Goal: Information Seeking & Learning: Learn about a topic

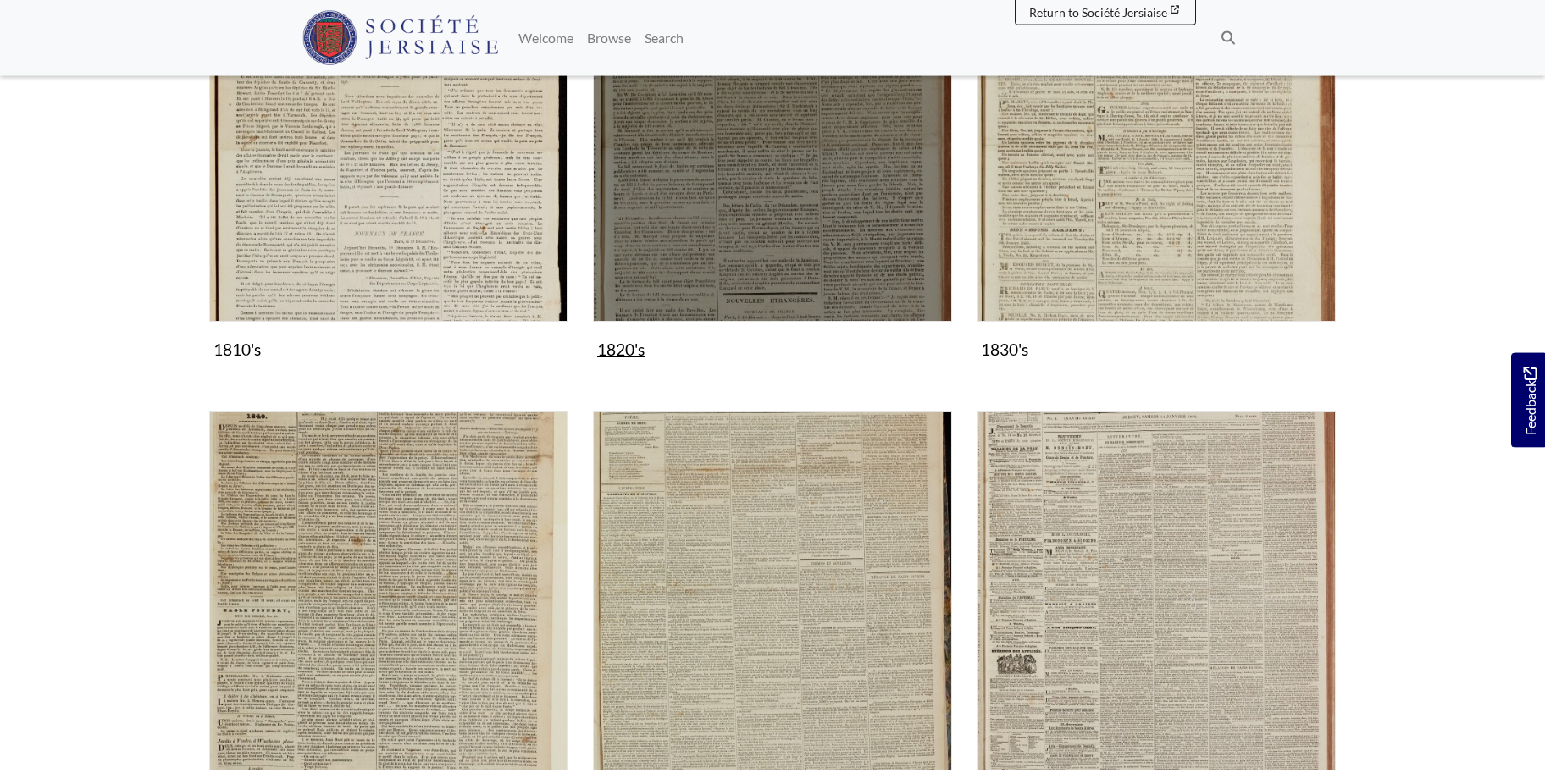
scroll to position [605, 0]
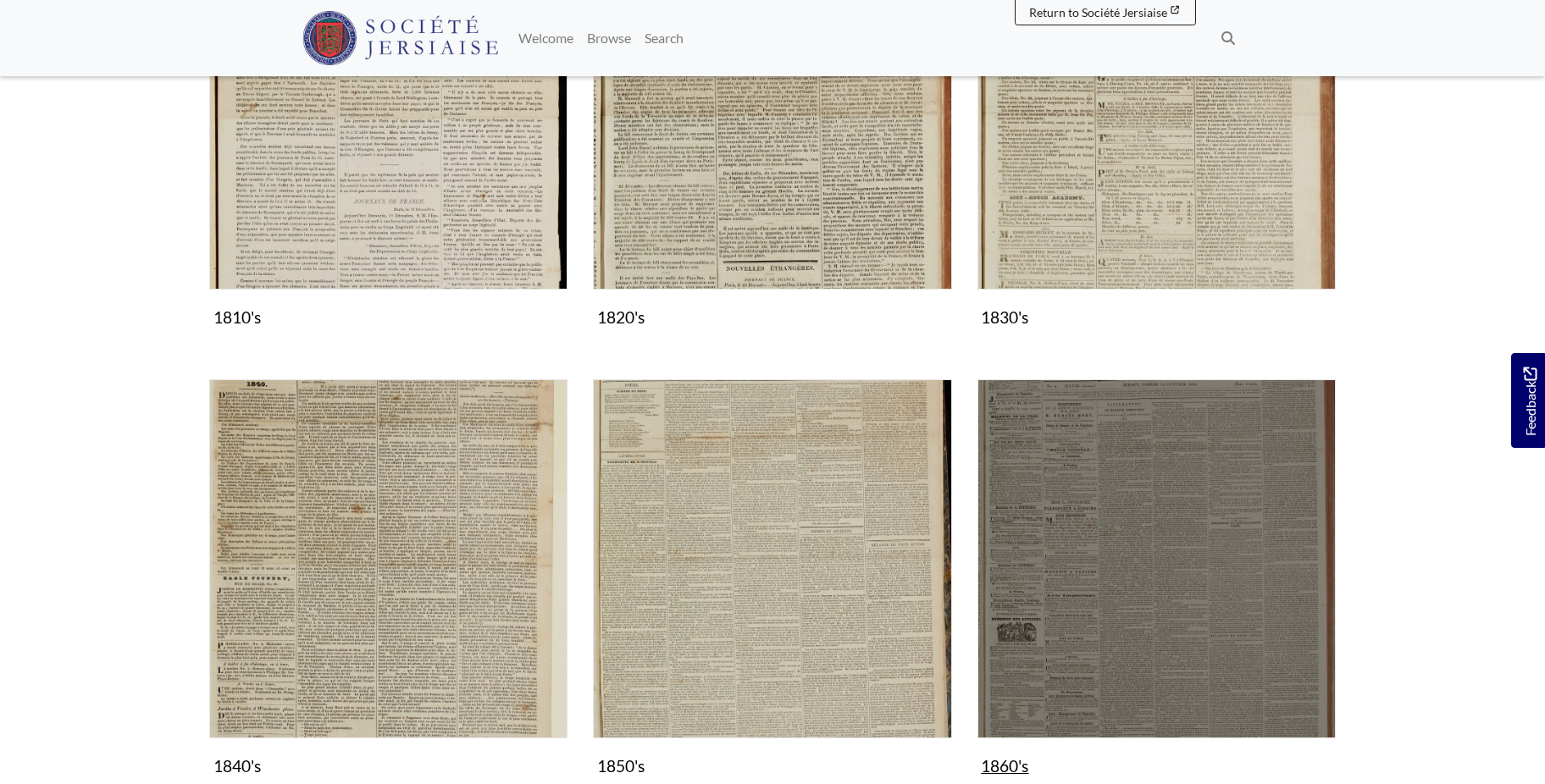
click at [1107, 509] on img "Subcollection" at bounding box center [1157, 558] width 358 height 358
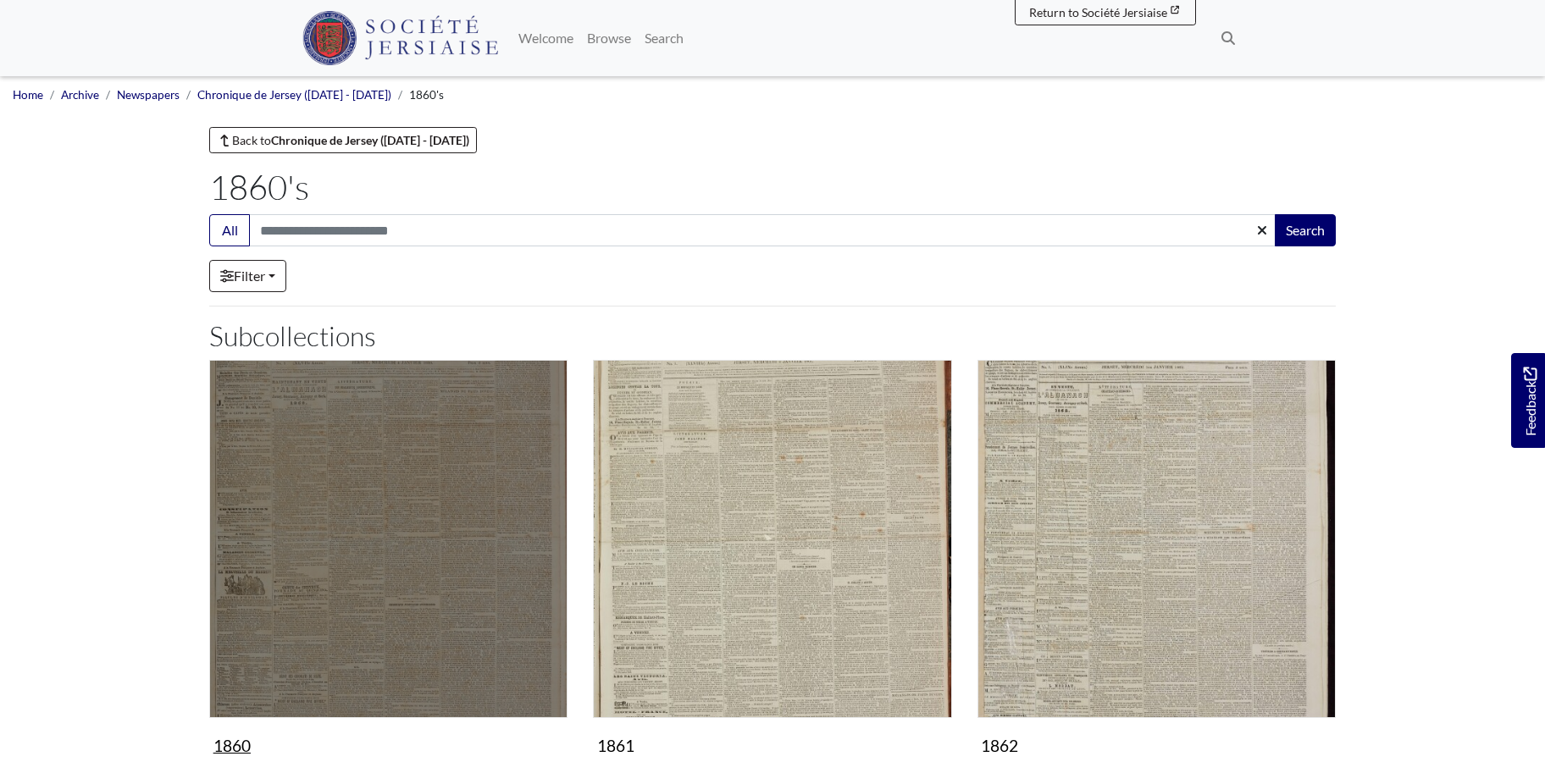
click at [424, 537] on img "Subcollection" at bounding box center [388, 539] width 358 height 358
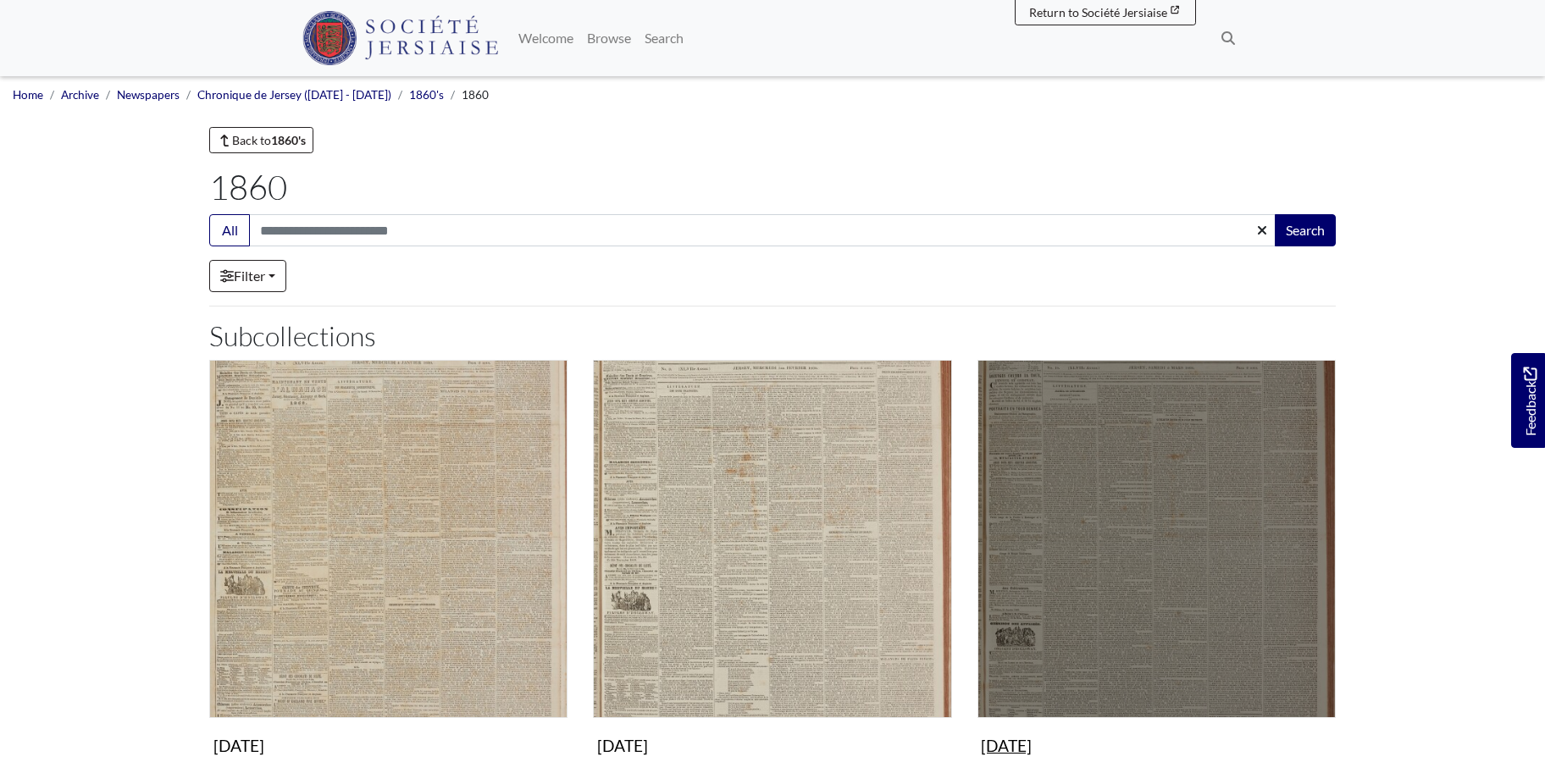
click at [1210, 601] on img "Subcollection" at bounding box center [1157, 539] width 358 height 358
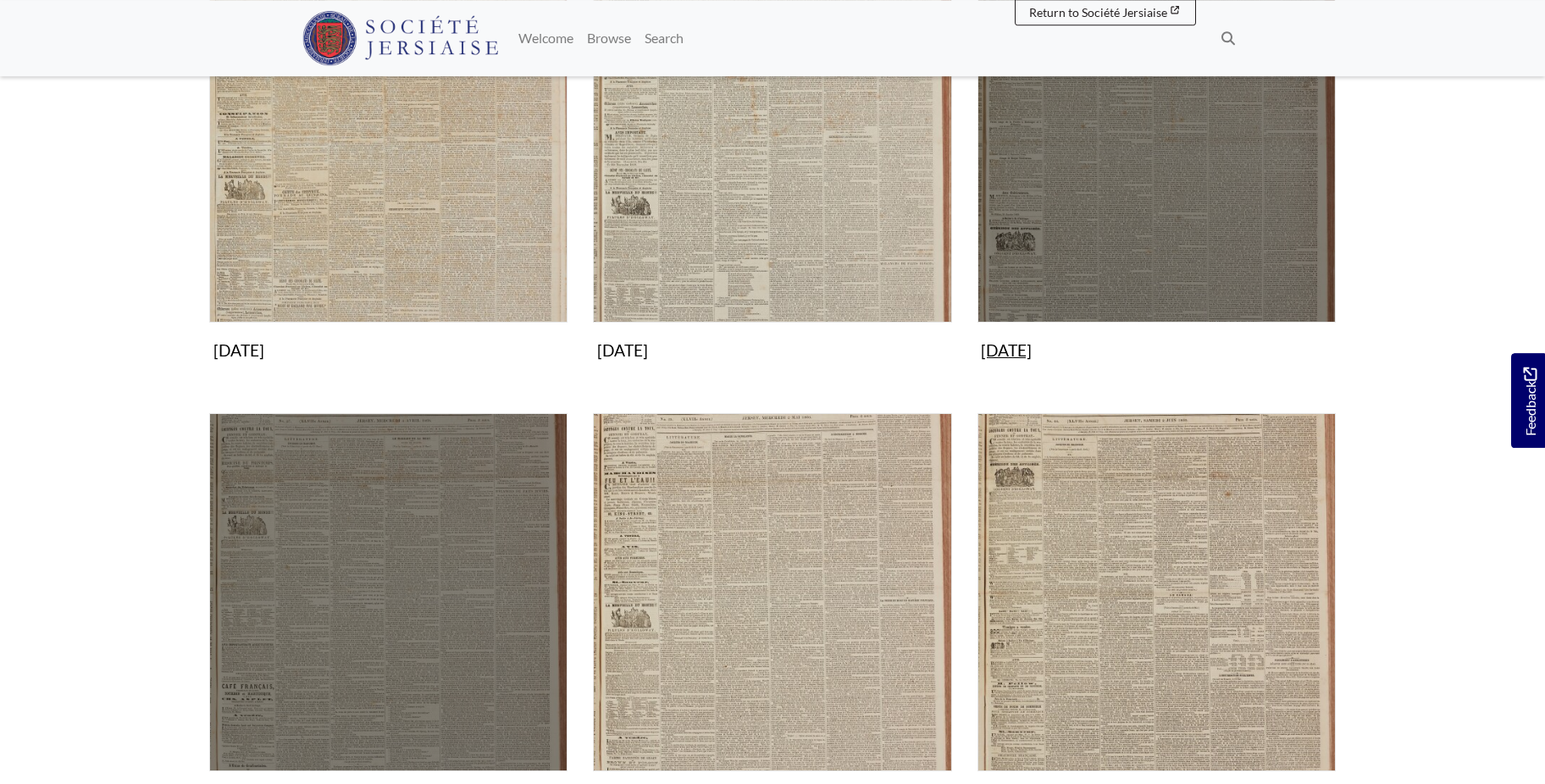
scroll to position [432, 0]
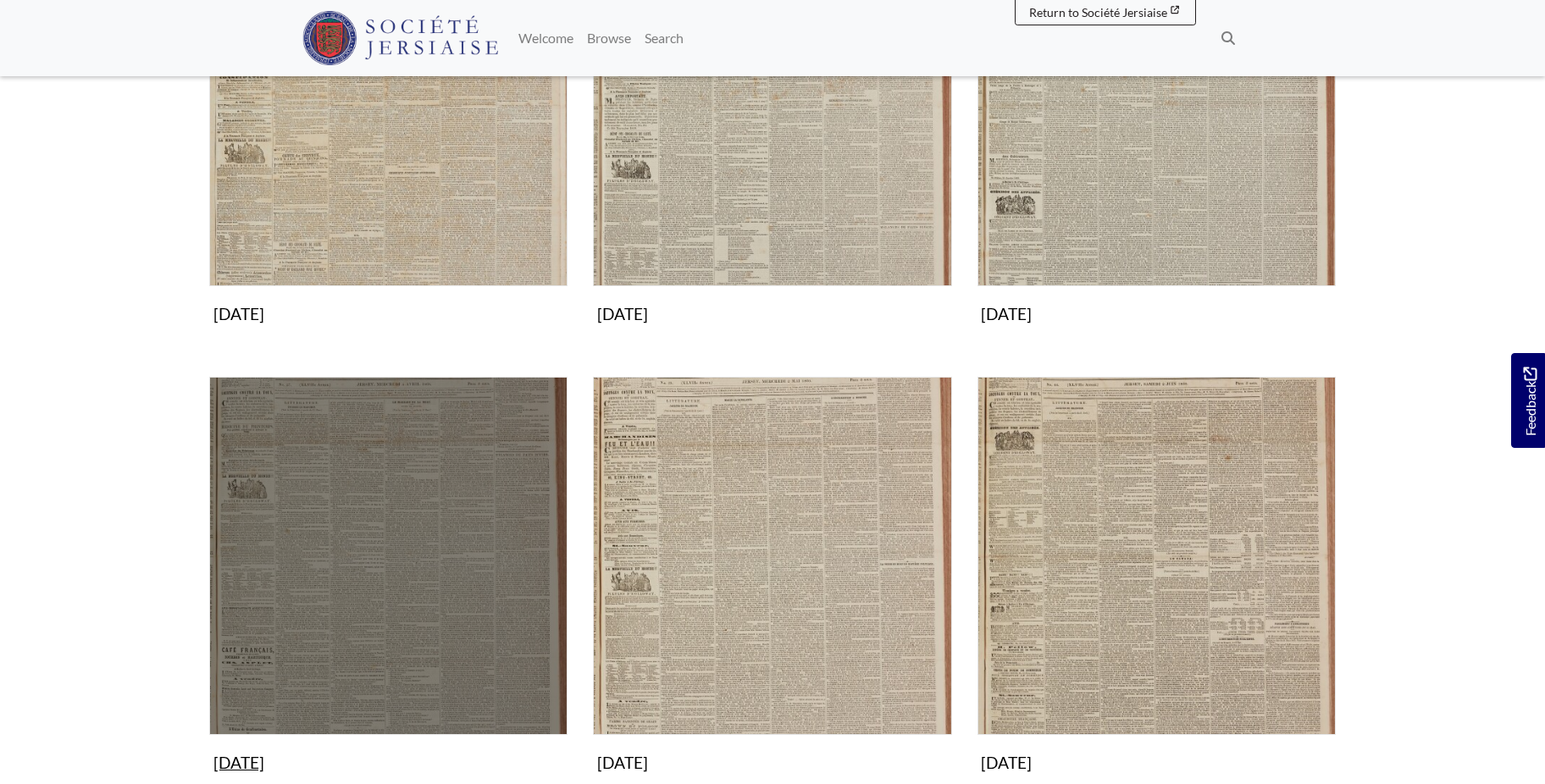
click at [496, 574] on img "Subcollection" at bounding box center [388, 556] width 358 height 358
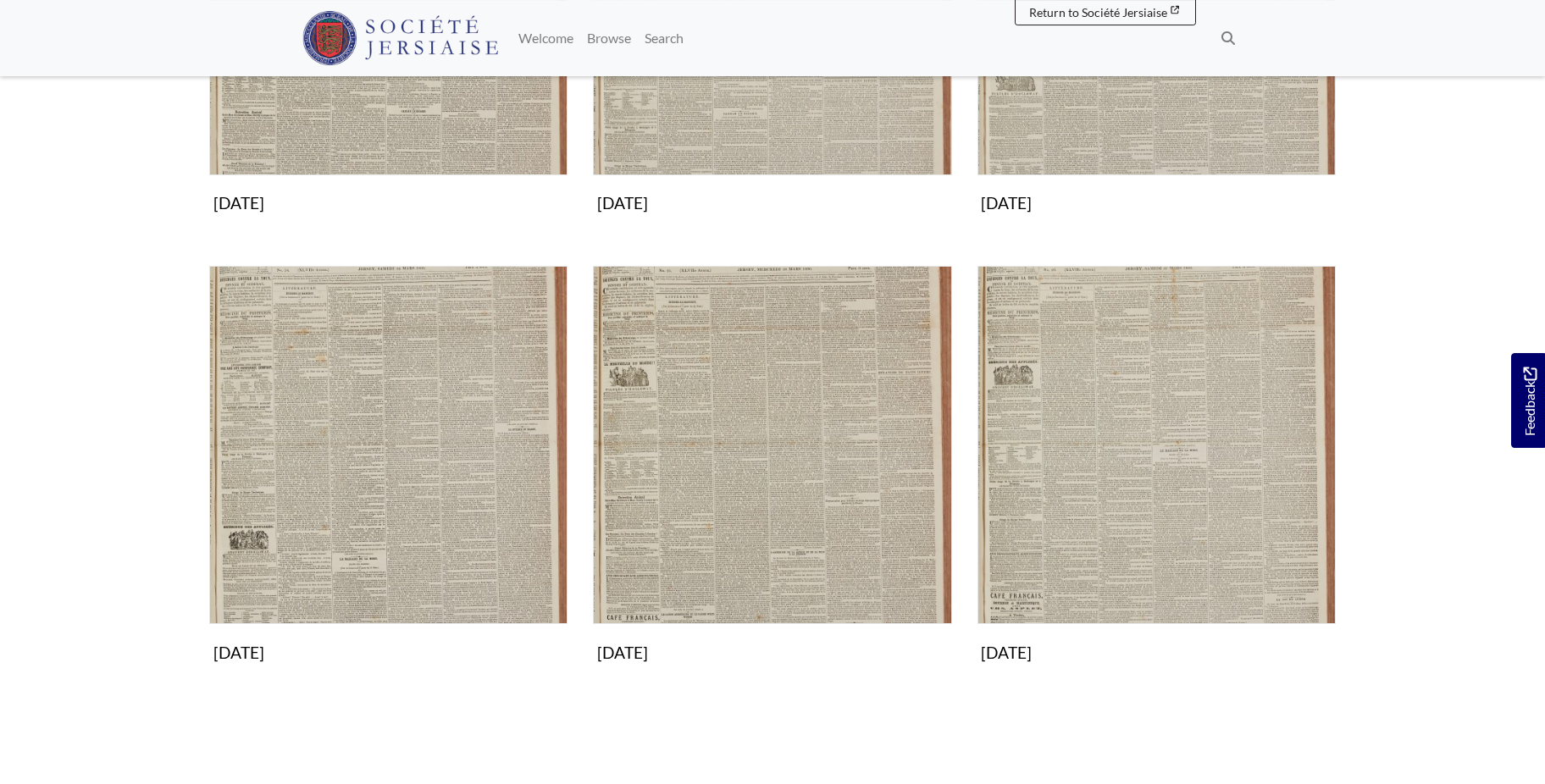
scroll to position [1037, 0]
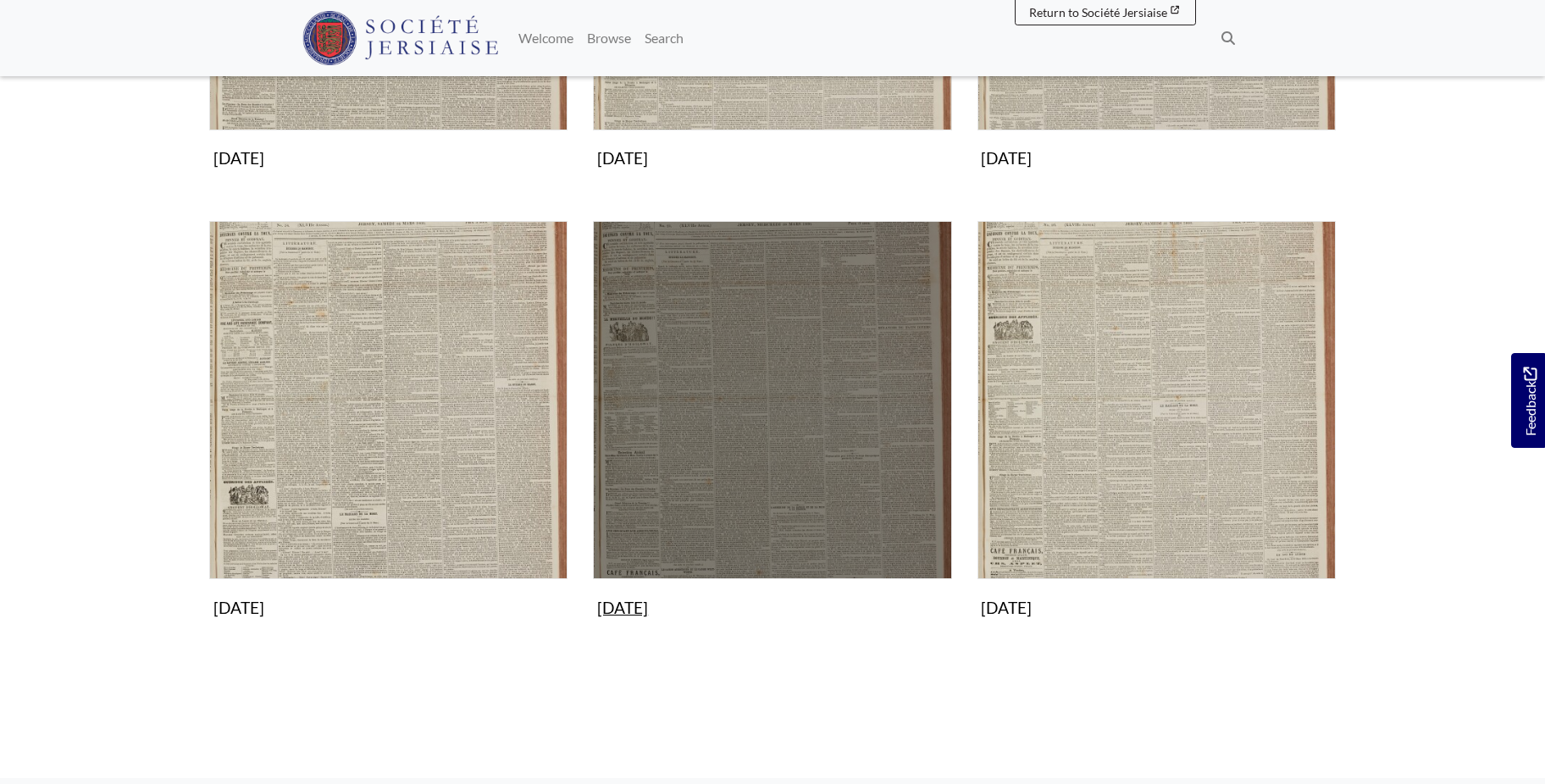
click at [759, 461] on img "Subcollection" at bounding box center [772, 400] width 358 height 358
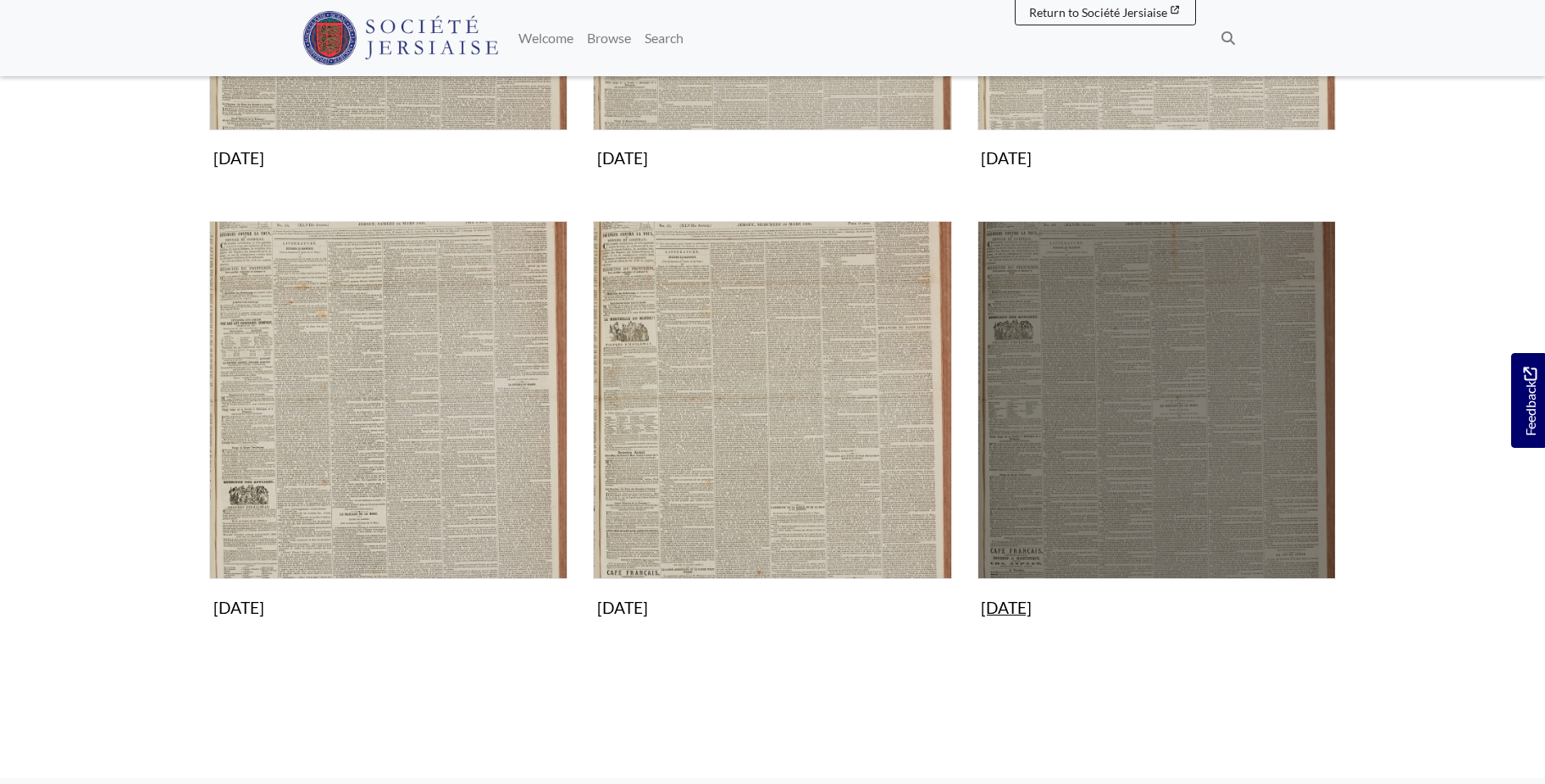
click at [1184, 370] on img "Subcollection" at bounding box center [1157, 400] width 358 height 358
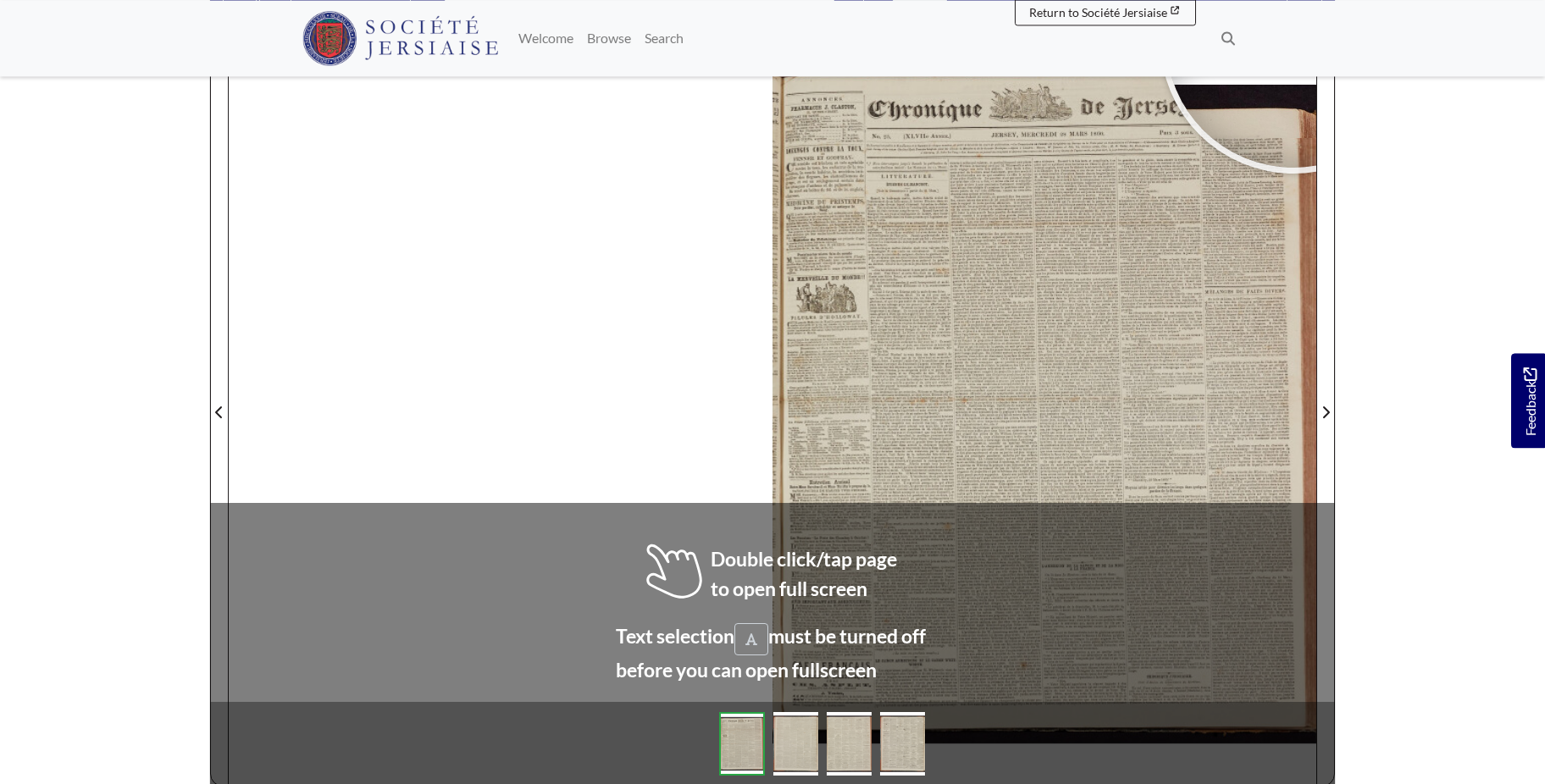
scroll to position [251, 0]
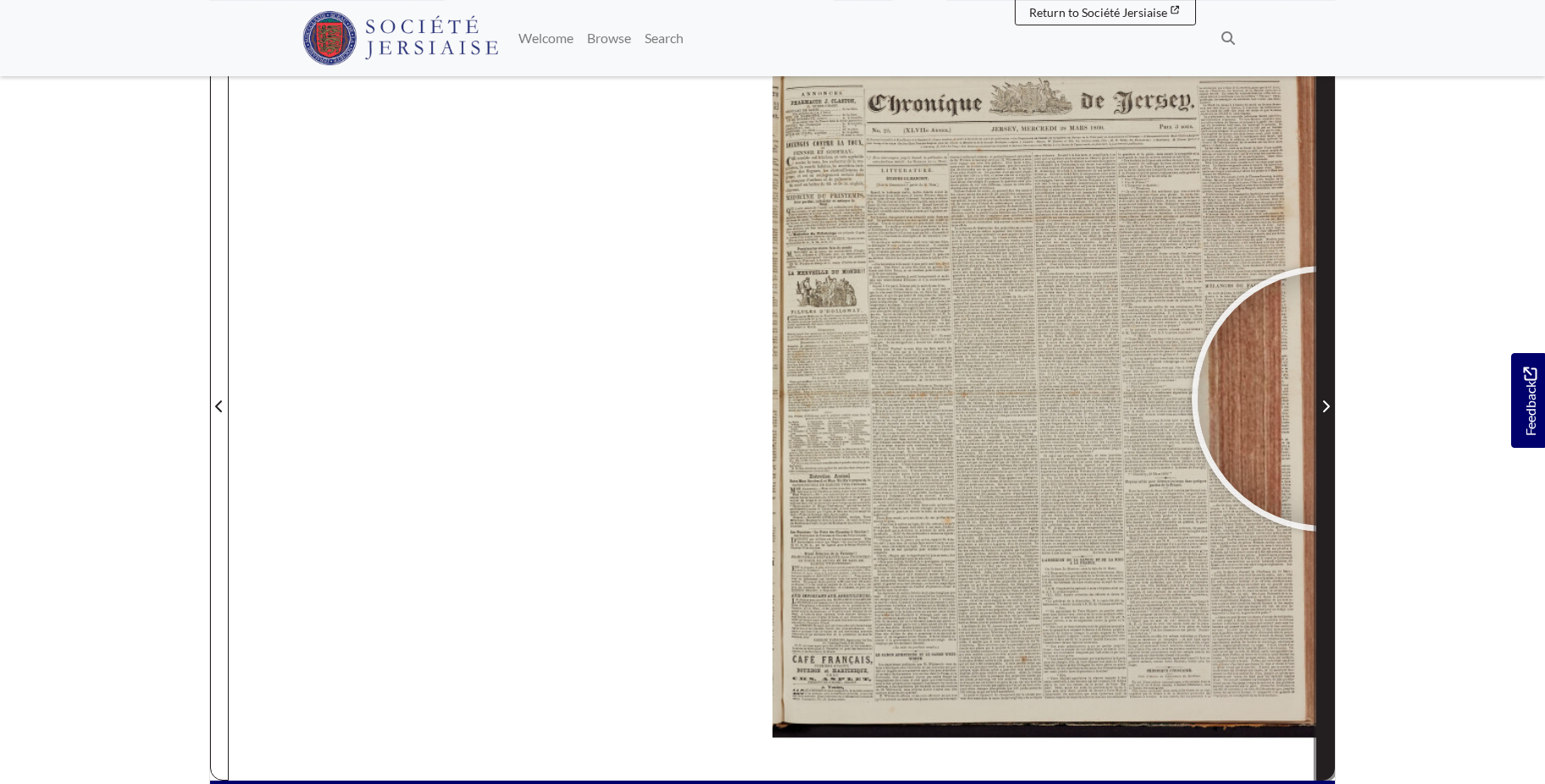
click at [1325, 398] on span "Next Page" at bounding box center [1325, 407] width 17 height 20
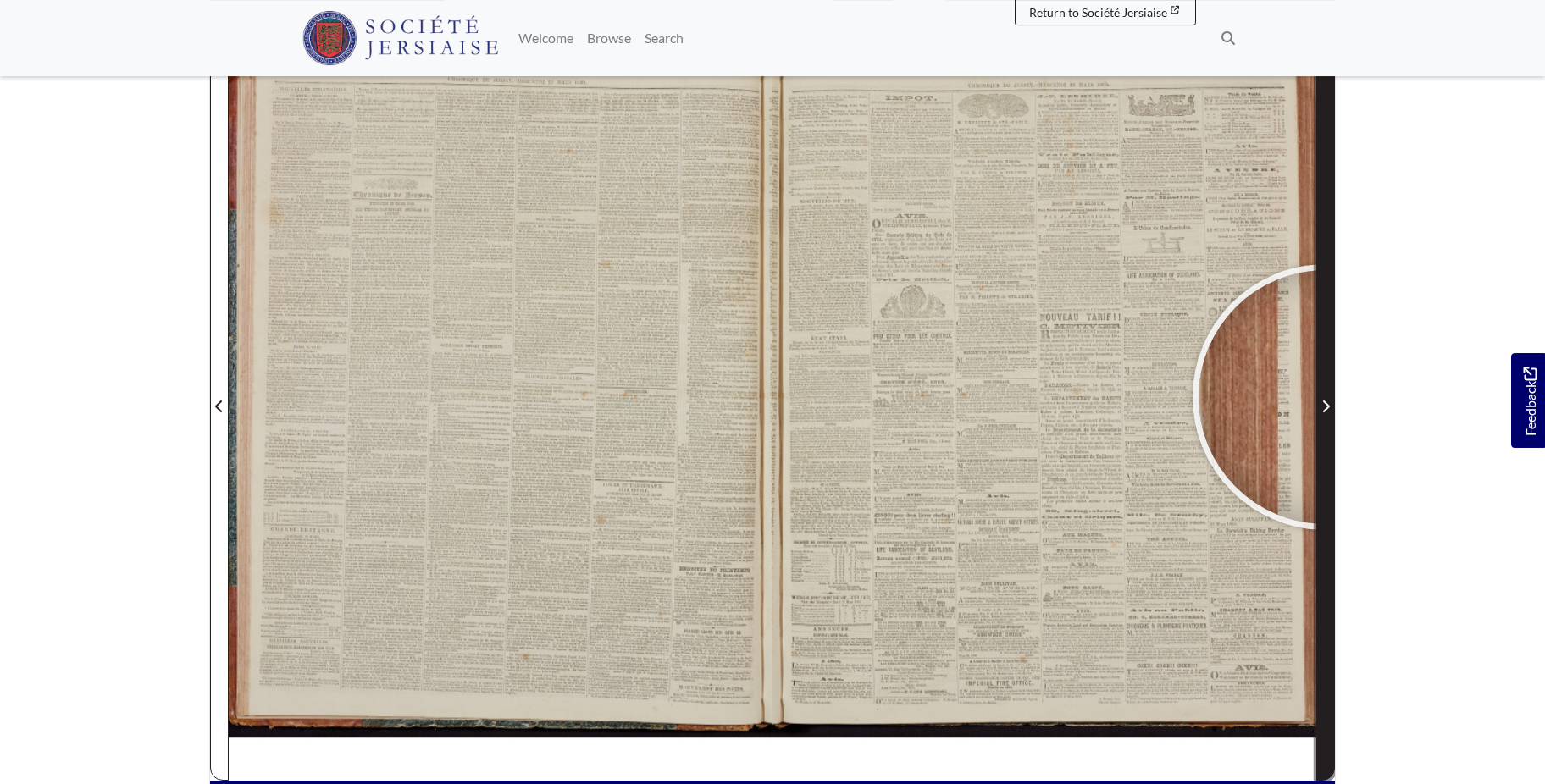
click at [1325, 398] on span "Next Page" at bounding box center [1325, 407] width 17 height 20
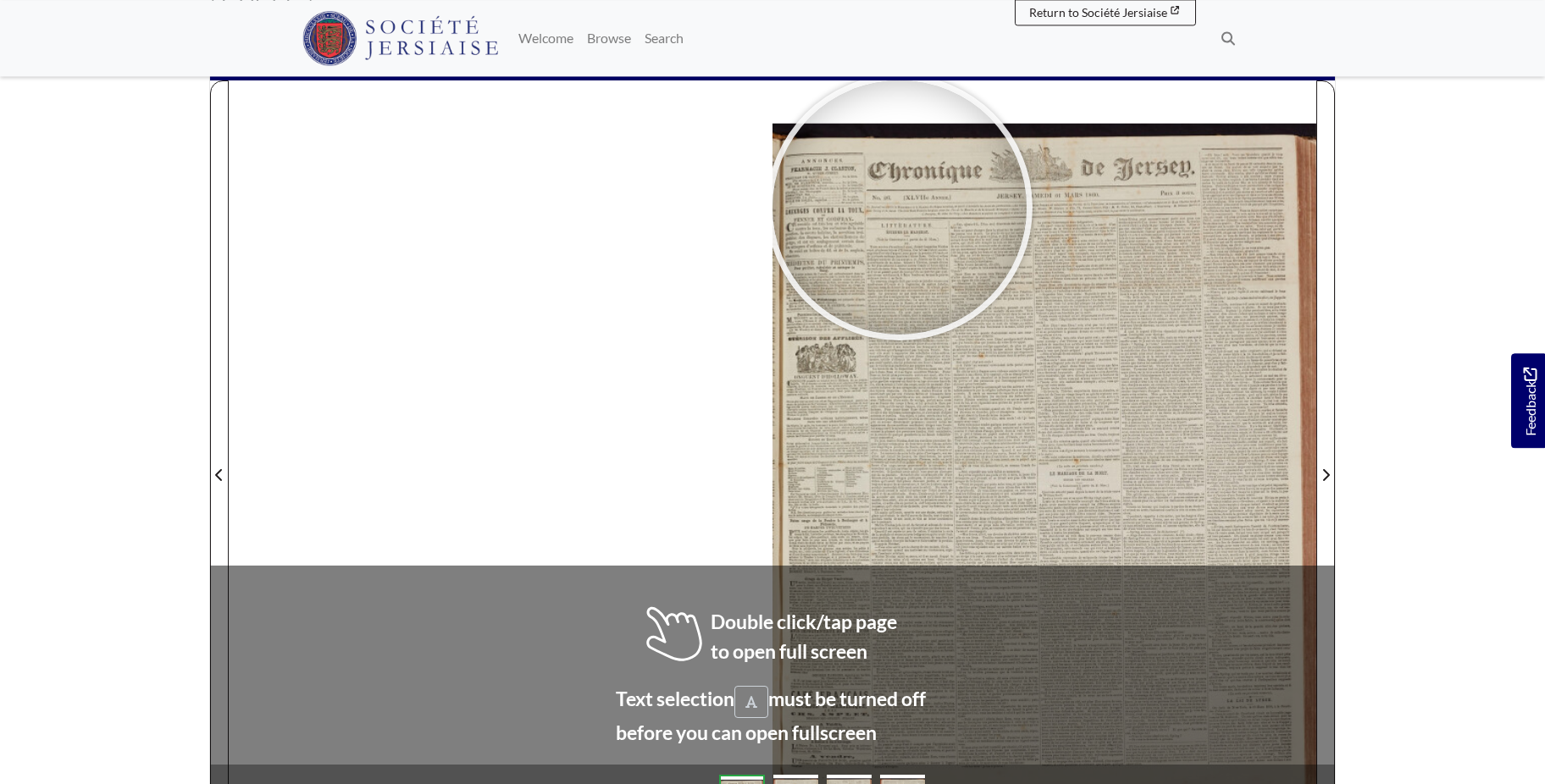
scroll to position [208, 0]
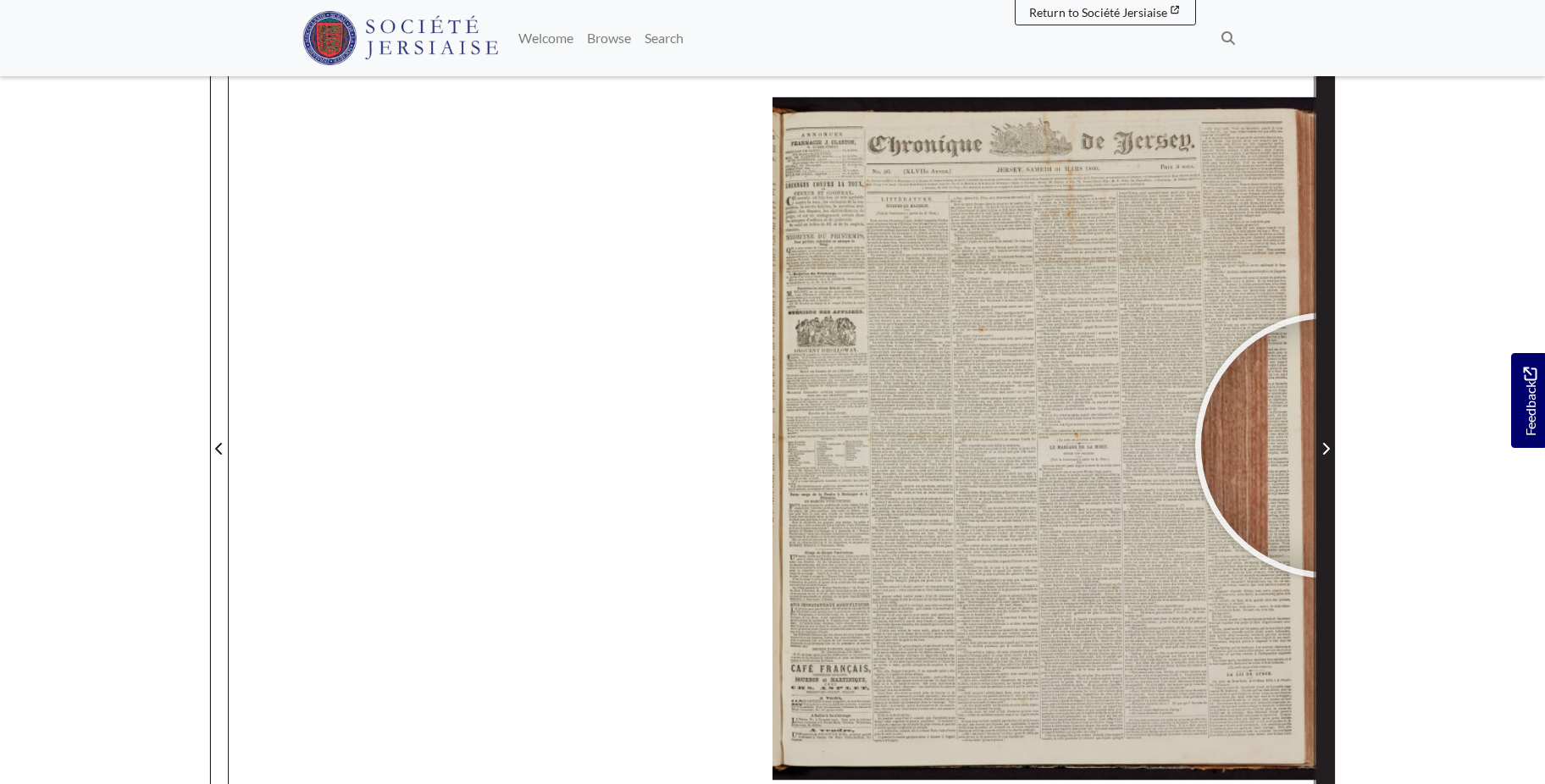
click at [1328, 445] on icon "Next Page" at bounding box center [1325, 448] width 8 height 14
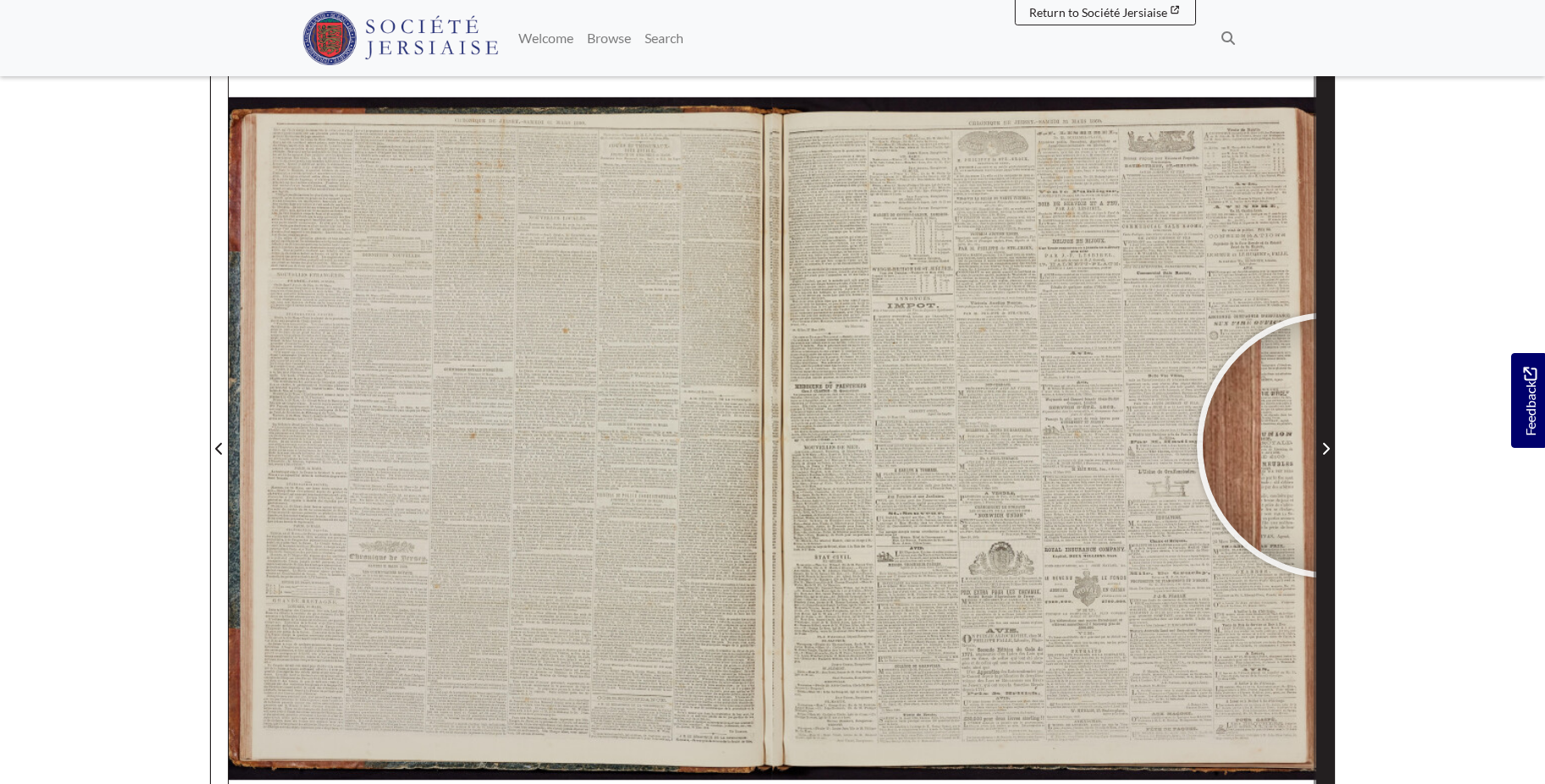
click at [1329, 445] on span "Next Page" at bounding box center [1325, 449] width 17 height 20
